Goal: Information Seeking & Learning: Learn about a topic

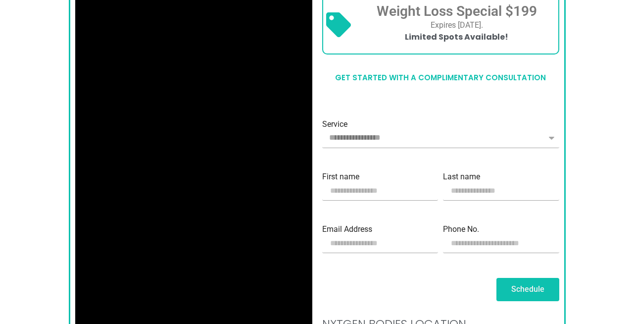
scroll to position [831, 0]
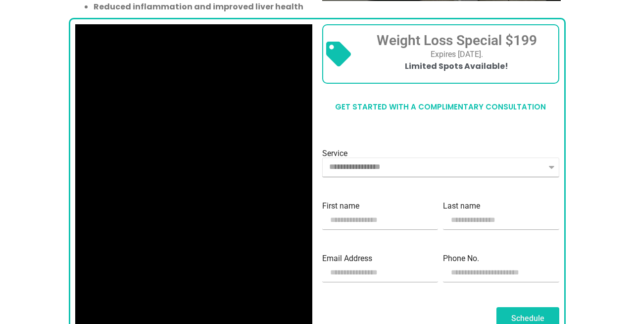
select select "**********"
click at [322, 157] on select "**********" at bounding box center [440, 167] width 237 height 20
click at [351, 211] on input "First name" at bounding box center [380, 220] width 116 height 20
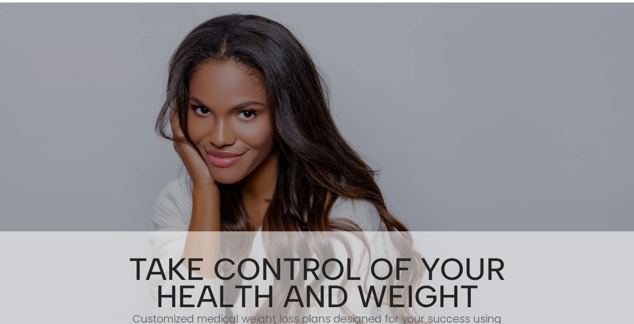
scroll to position [0, 0]
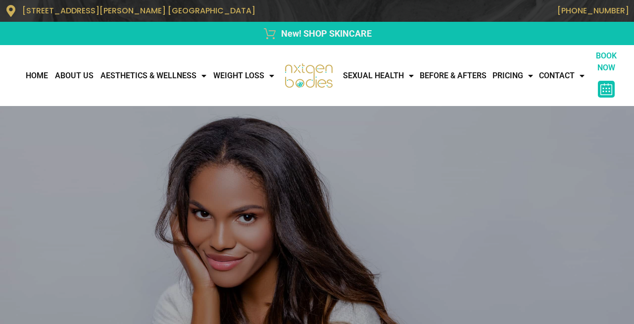
select select "**********"
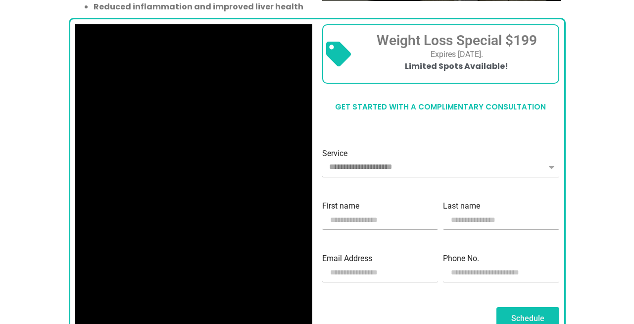
scroll to position [891, 0]
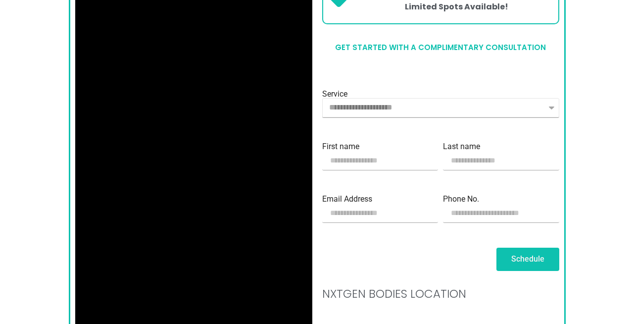
click at [322, 98] on select "**********" at bounding box center [440, 108] width 237 height 20
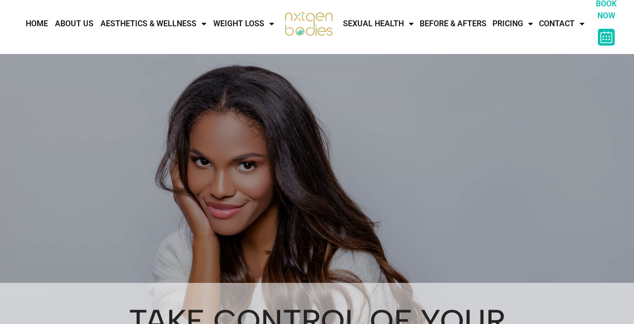
scroll to position [0, 0]
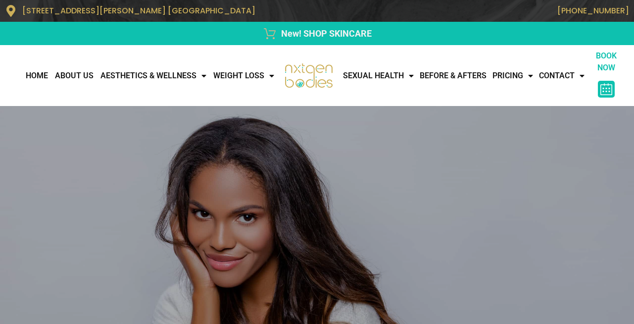
click at [300, 68] on img at bounding box center [308, 75] width 49 height 25
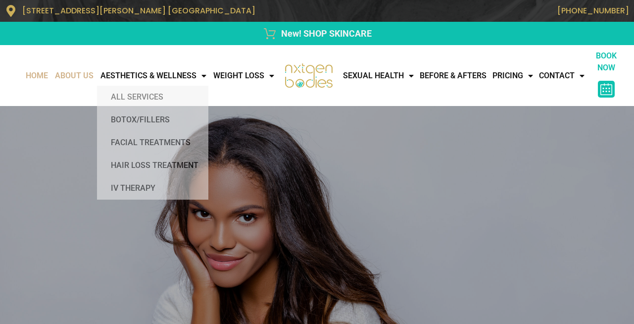
click at [58, 79] on link "About Us" at bounding box center [74, 76] width 46 height 20
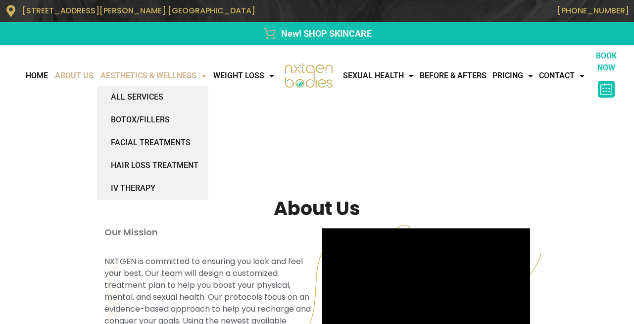
click at [109, 78] on link "AESTHETICS & WELLNESS" at bounding box center [153, 76] width 113 height 20
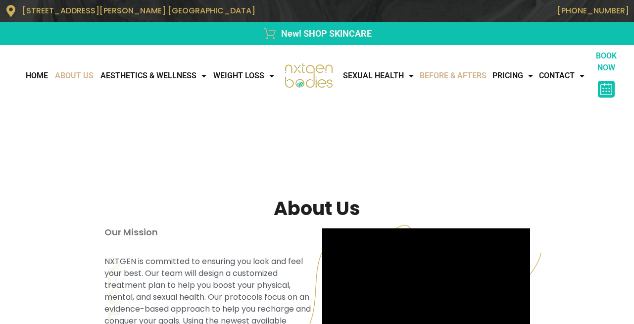
click at [448, 66] on link "Before & Afters" at bounding box center [453, 76] width 73 height 20
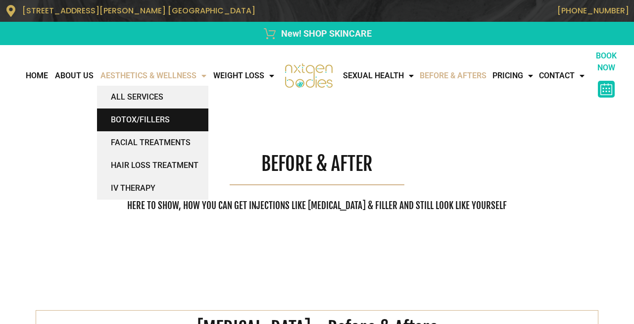
click at [127, 120] on link "BOTOX/FILLERS" at bounding box center [152, 119] width 111 height 23
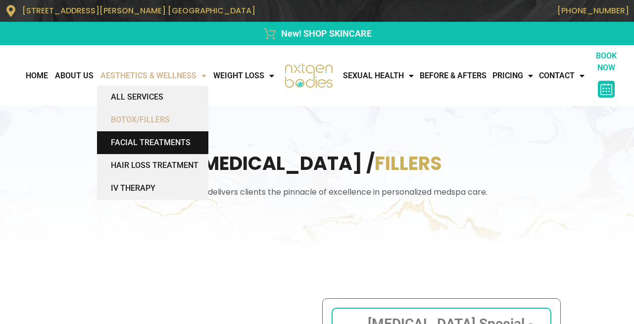
click at [140, 144] on link "FACIAL TREATMENTS" at bounding box center [152, 142] width 111 height 23
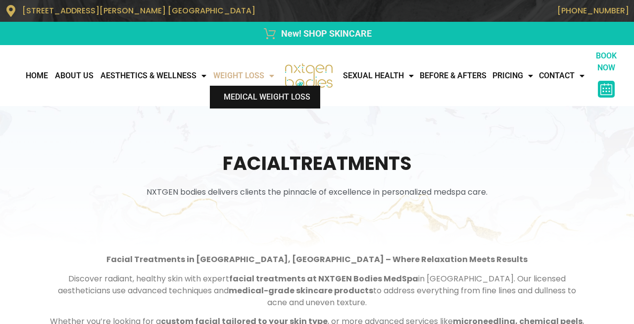
click at [245, 98] on link "Medical Weight Loss" at bounding box center [265, 97] width 110 height 23
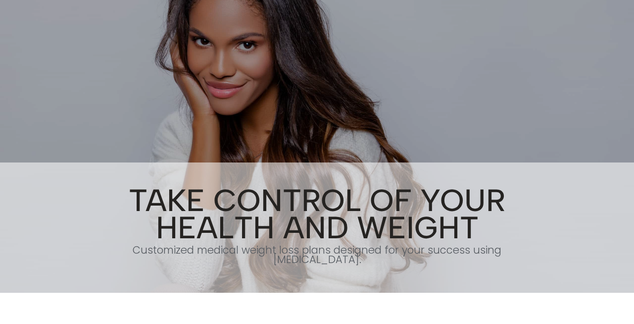
scroll to position [178, 0]
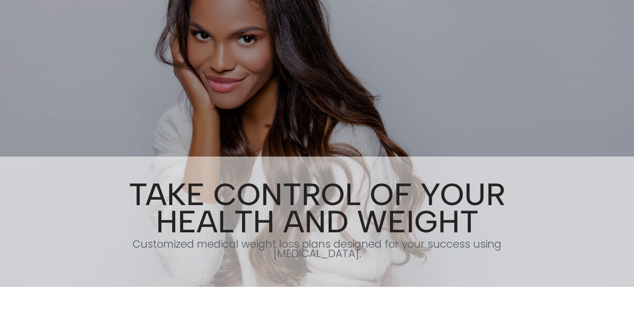
drag, startPoint x: 125, startPoint y: 195, endPoint x: 523, endPoint y: 237, distance: 400.0
click at [522, 247] on section "Take Control of Your Health and Weight Customized medical weight loss plans des…" at bounding box center [317, 221] width 634 height 130
click at [523, 236] on div at bounding box center [317, 221] width 634 height 130
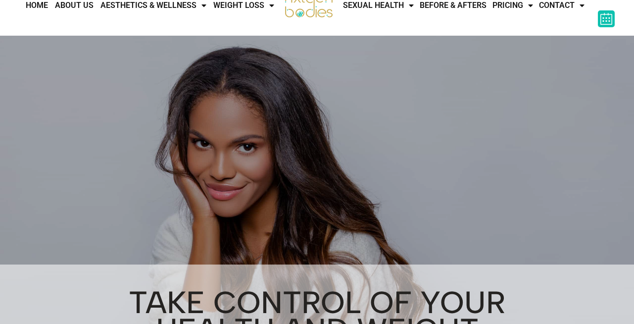
scroll to position [0, 0]
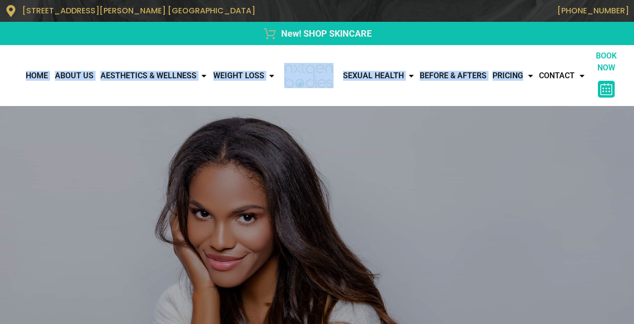
drag, startPoint x: 7, startPoint y: 45, endPoint x: 556, endPoint y: 63, distance: 549.1
click at [556, 63] on div "Home About Us AESTHETICS & WELLNESS All Services BOTOX/FILLERS FACIAL TREATMENT…" at bounding box center [317, 75] width 634 height 61
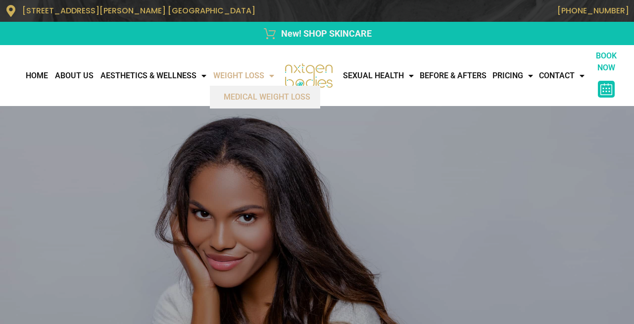
click at [111, 108] on div "Take Control of Your Health and Weight Customized medical weight loss plans des…" at bounding box center [317, 285] width 634 height 358
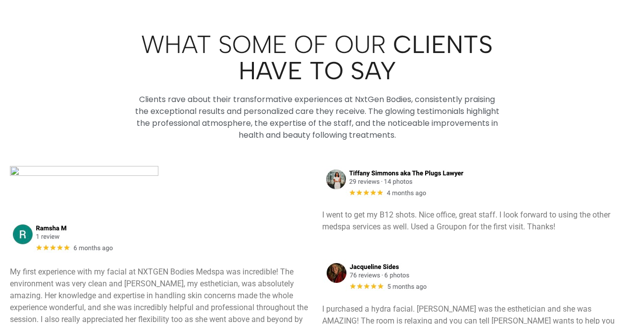
scroll to position [3505, 0]
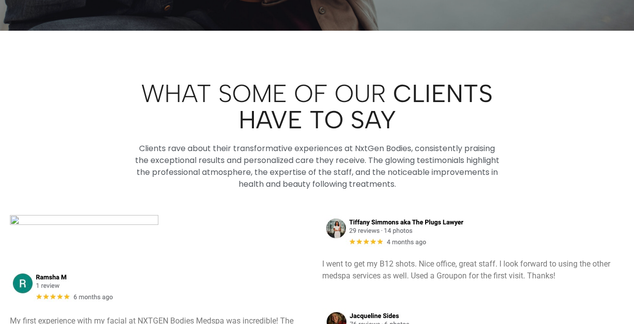
drag, startPoint x: 136, startPoint y: 78, endPoint x: 386, endPoint y: 171, distance: 267.6
click at [386, 171] on div "WHAT SOME OF OUR CLIENTS HAVE TO SAY Clients rave about their transformative ex…" at bounding box center [317, 135] width 421 height 120
click at [386, 171] on div "Clients rave about their transformative experiences at NxtGen Bodies, consisten…" at bounding box center [317, 167] width 370 height 48
drag, startPoint x: 371, startPoint y: 173, endPoint x: 150, endPoint y: 136, distance: 224.2
click at [150, 143] on div "Clients rave about their transformative experiences at NxtGen Bodies, consisten…" at bounding box center [317, 167] width 370 height 48
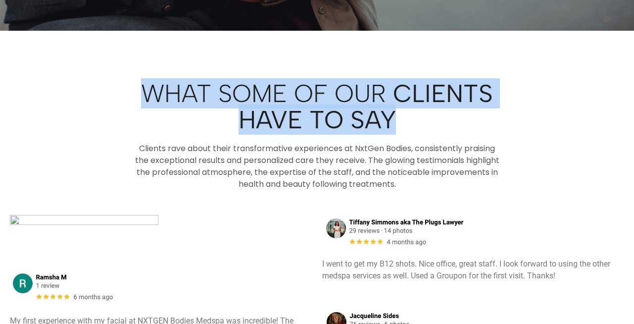
drag, startPoint x: 137, startPoint y: 79, endPoint x: 393, endPoint y: 105, distance: 257.7
click at [393, 105] on h2 "WHAT SOME OF OUR CLIENTS HAVE TO SAY" at bounding box center [317, 106] width 411 height 52
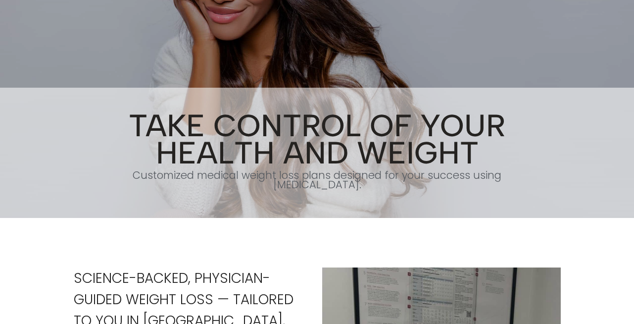
scroll to position [238, 0]
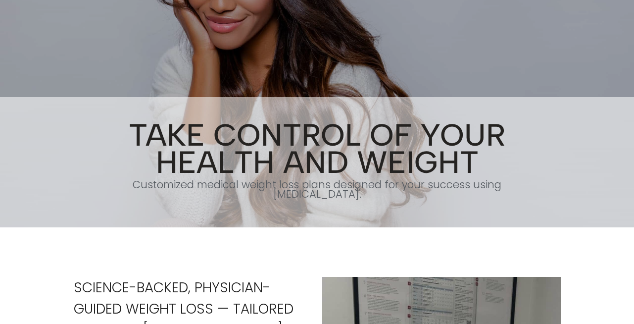
drag, startPoint x: 130, startPoint y: 136, endPoint x: 515, endPoint y: 188, distance: 389.0
click at [515, 188] on section "Take Control of Your Health and Weight Customized medical weight loss plans des…" at bounding box center [317, 162] width 634 height 130
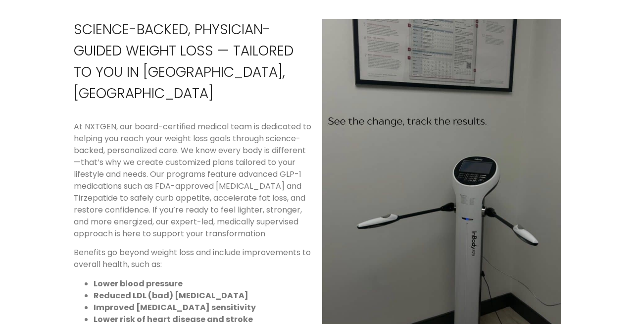
scroll to position [356, 0]
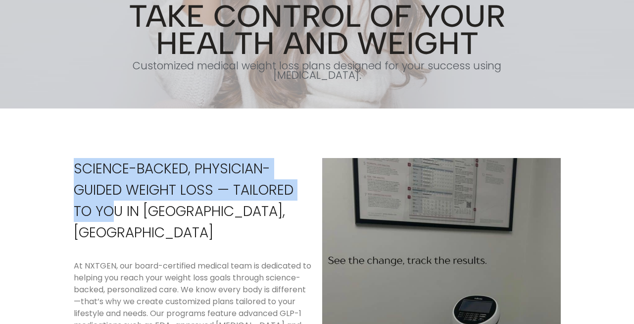
drag, startPoint x: 75, startPoint y: 168, endPoint x: 185, endPoint y: 221, distance: 121.7
click at [185, 221] on p "Science-Backed, Physician-Guided Weight Loss — Tailored to You in [GEOGRAPHIC_D…" at bounding box center [193, 200] width 239 height 85
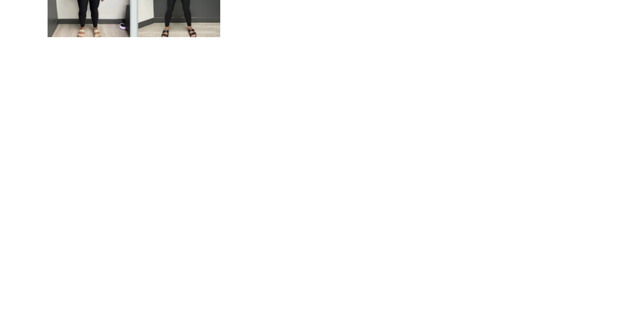
scroll to position [2197, 0]
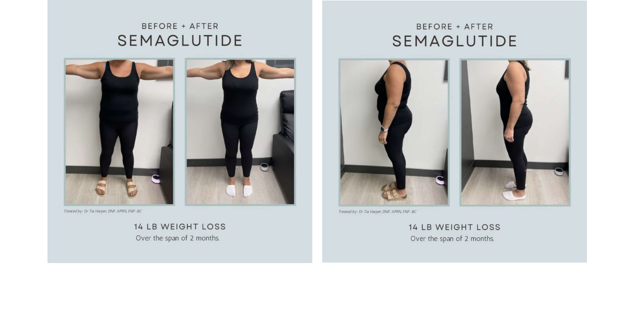
click at [209, 139] on img at bounding box center [180, 131] width 265 height 263
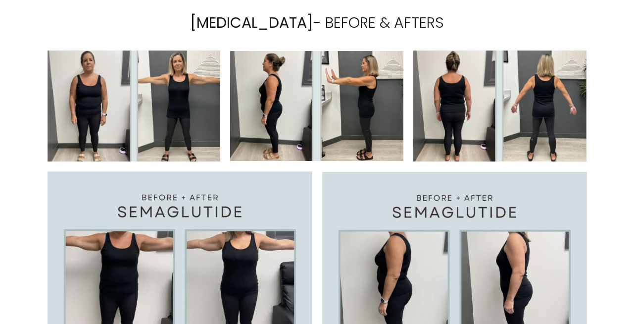
scroll to position [2019, 0]
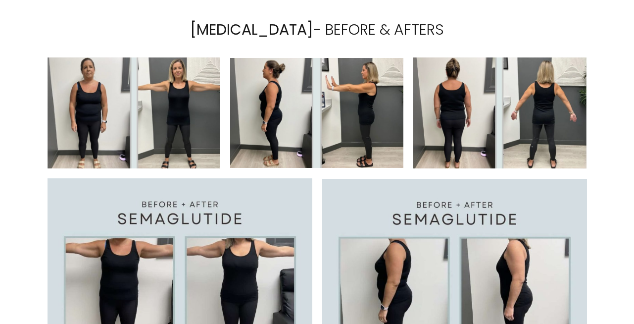
click at [187, 112] on img at bounding box center [134, 112] width 173 height 111
click at [430, 140] on img at bounding box center [499, 112] width 173 height 111
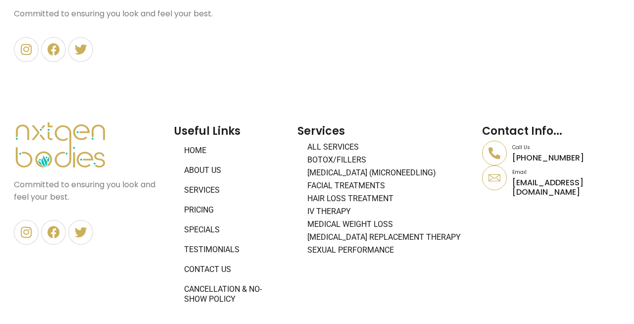
scroll to position [4277, 0]
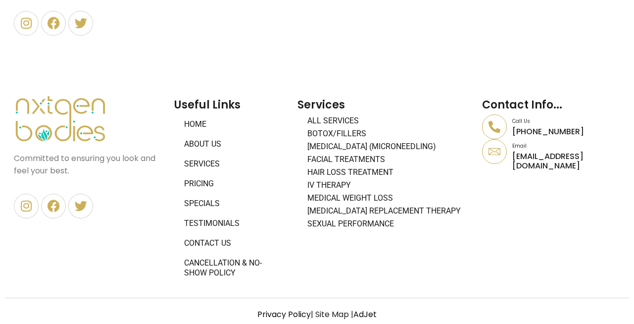
scroll to position [4277, 0]
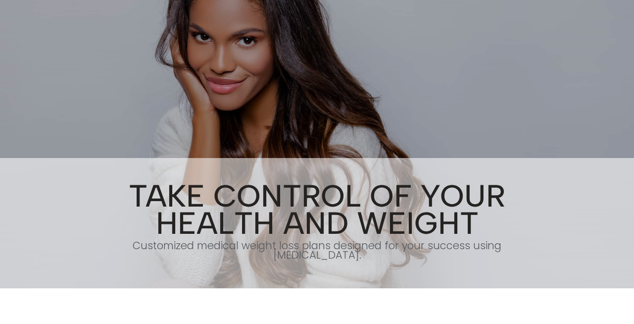
scroll to position [178, 0]
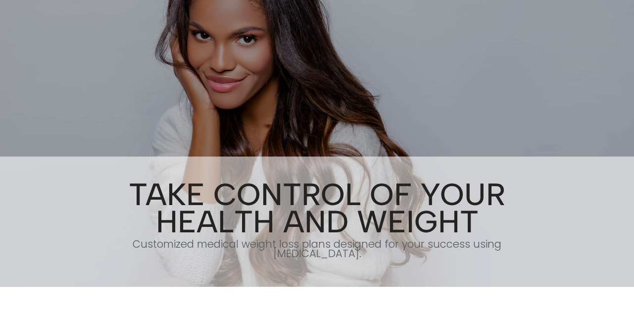
drag, startPoint x: 132, startPoint y: 199, endPoint x: 518, endPoint y: 250, distance: 389.4
click at [518, 250] on section "Take Control of Your Health and Weight Customized medical weight loss plans des…" at bounding box center [317, 221] width 634 height 130
click at [519, 251] on div at bounding box center [317, 221] width 634 height 130
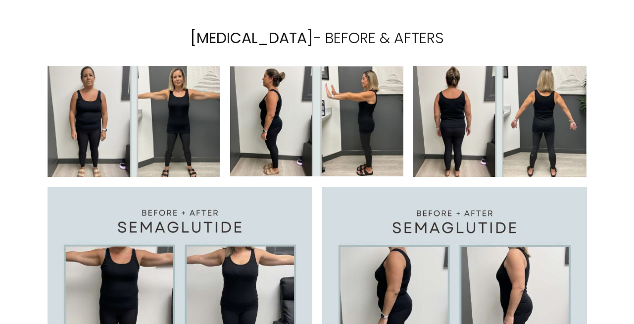
scroll to position [2019, 0]
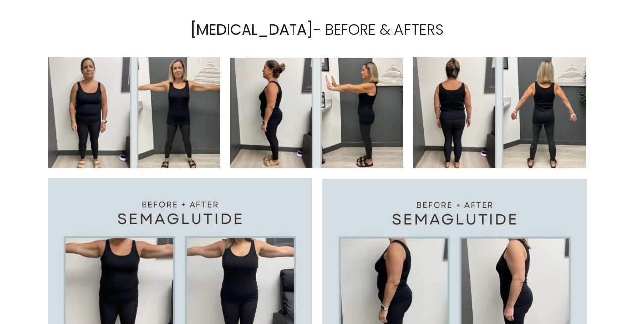
click at [135, 115] on img at bounding box center [134, 112] width 173 height 111
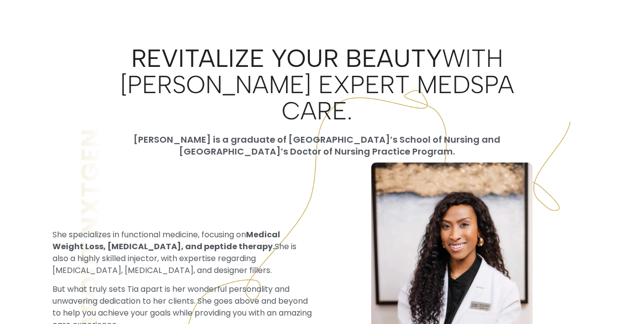
scroll to position [2496, 0]
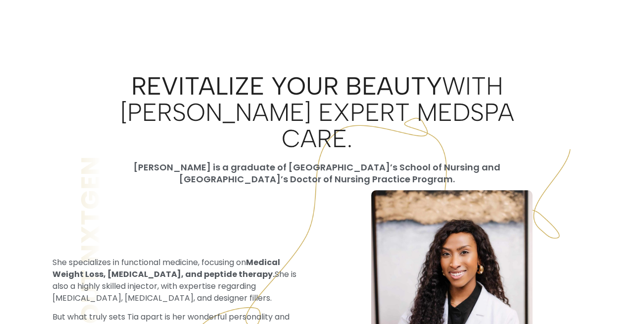
drag, startPoint x: 98, startPoint y: 69, endPoint x: 356, endPoint y: 133, distance: 265.1
click at [356, 133] on h2 "Revitalize Your Beauty with [PERSON_NAME] Expert MedSpa Care." at bounding box center [317, 112] width 455 height 79
click at [358, 128] on h2 "Revitalize Your Beauty with [PERSON_NAME] Expert MedSpa Care." at bounding box center [317, 112] width 455 height 79
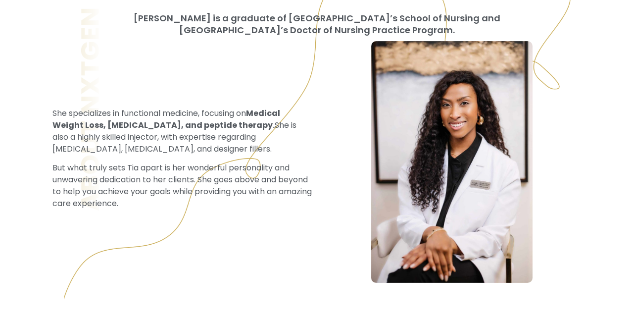
scroll to position [2674, 0]
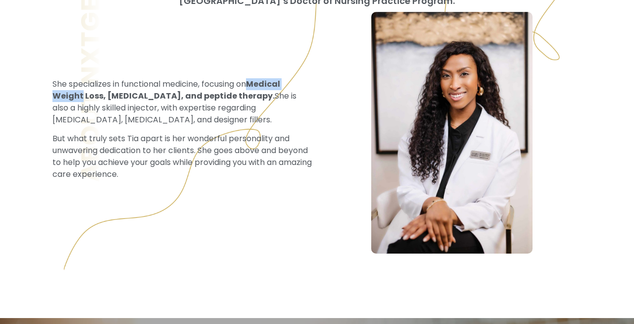
drag, startPoint x: 234, startPoint y: 78, endPoint x: 292, endPoint y: 78, distance: 57.9
click at [292, 78] on p "She specializes in functional medicine, focusing on Medical Weight Loss, [MEDIC…" at bounding box center [182, 102] width 260 height 48
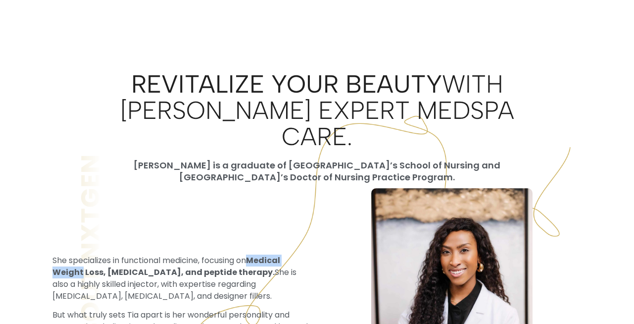
scroll to position [2496, 0]
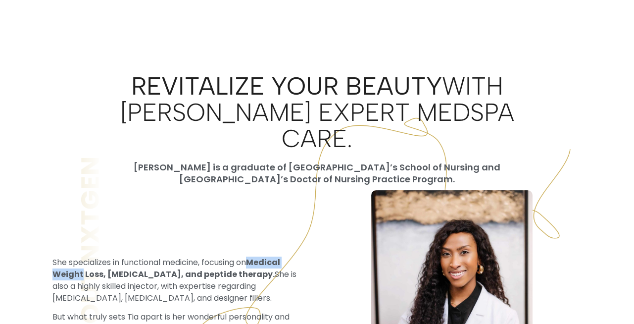
drag, startPoint x: 100, startPoint y: 69, endPoint x: 351, endPoint y: 128, distance: 258.3
click at [351, 128] on h2 "Revitalize Your Beauty with [PERSON_NAME] Expert MedSpa Care." at bounding box center [317, 112] width 455 height 79
click at [353, 128] on h2 "Revitalize Your Beauty with [PERSON_NAME] Expert MedSpa Care." at bounding box center [317, 112] width 455 height 79
drag, startPoint x: 98, startPoint y: 72, endPoint x: 354, endPoint y: 128, distance: 262.5
click at [354, 128] on h2 "Revitalize Your Beauty with [PERSON_NAME] Expert MedSpa Care." at bounding box center [317, 112] width 455 height 79
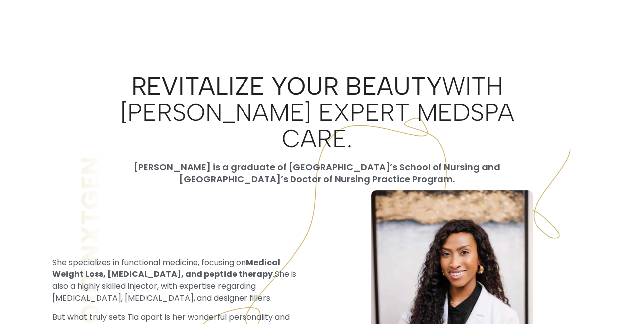
drag, startPoint x: 96, startPoint y: 156, endPoint x: 380, endPoint y: 168, distance: 284.3
click at [380, 169] on div "[PERSON_NAME] is a graduate of [GEOGRAPHIC_DATA]’s School of Nursing and [GEOGR…" at bounding box center [317, 173] width 455 height 24
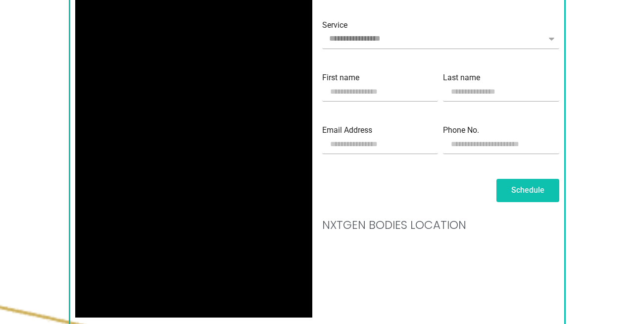
scroll to position [891, 0]
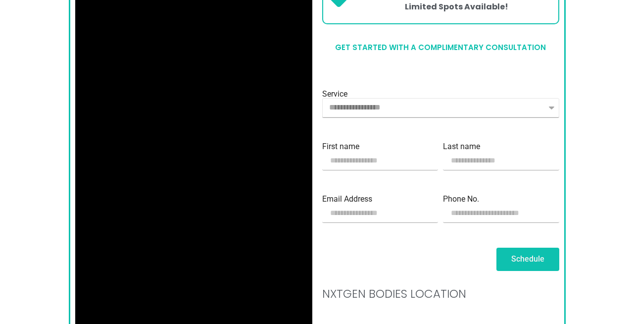
drag, startPoint x: 355, startPoint y: 93, endPoint x: 404, endPoint y: 234, distance: 149.1
click at [402, 234] on div "**********" at bounding box center [441, 192] width 242 height 205
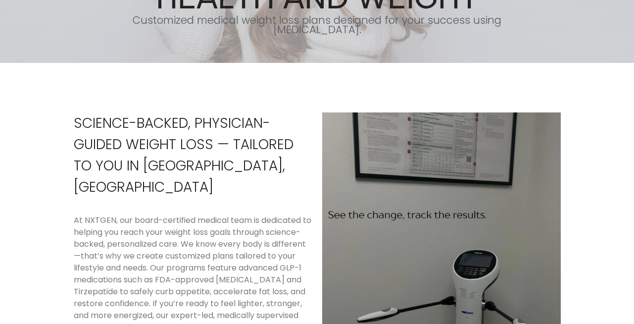
scroll to position [475, 0]
